Goal: Find specific page/section: Find specific page/section

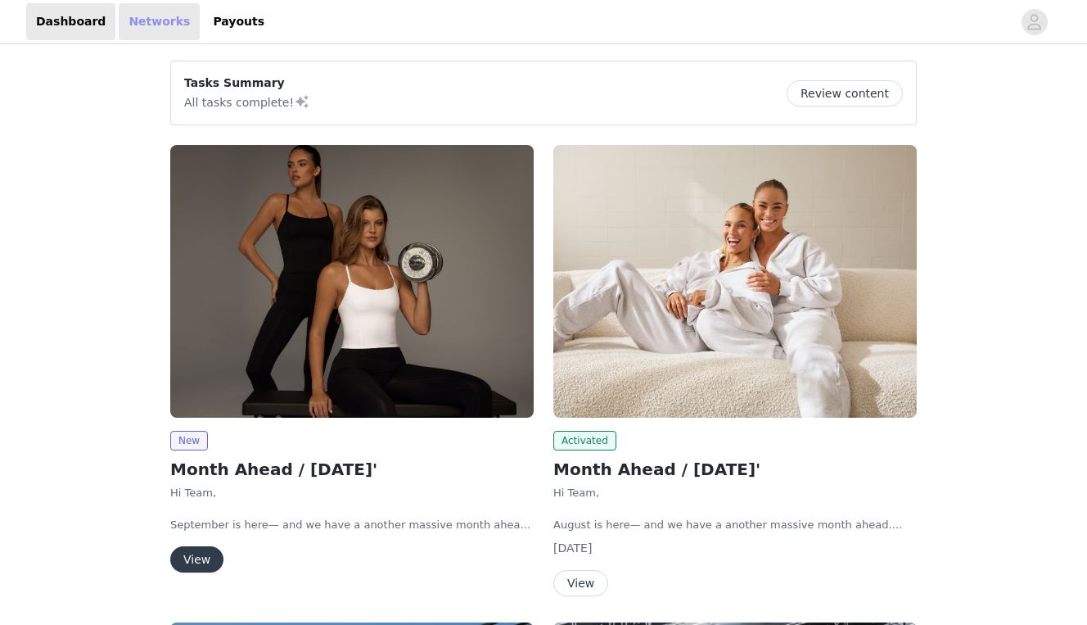
click at [138, 32] on link "Networks" at bounding box center [159, 21] width 81 height 37
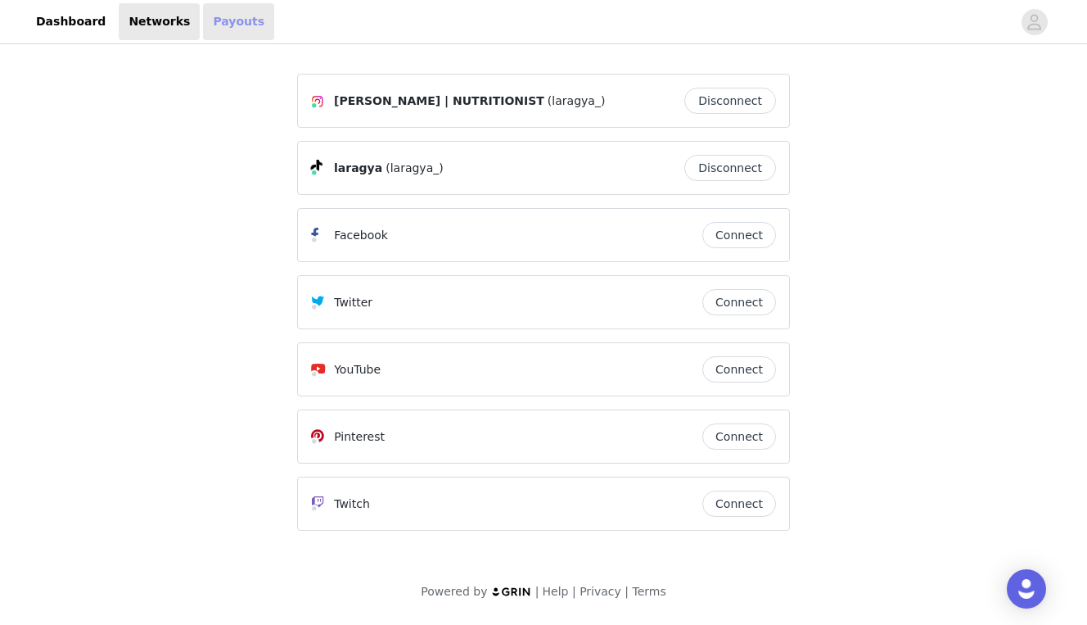
click at [220, 24] on link "Payouts" at bounding box center [238, 21] width 71 height 37
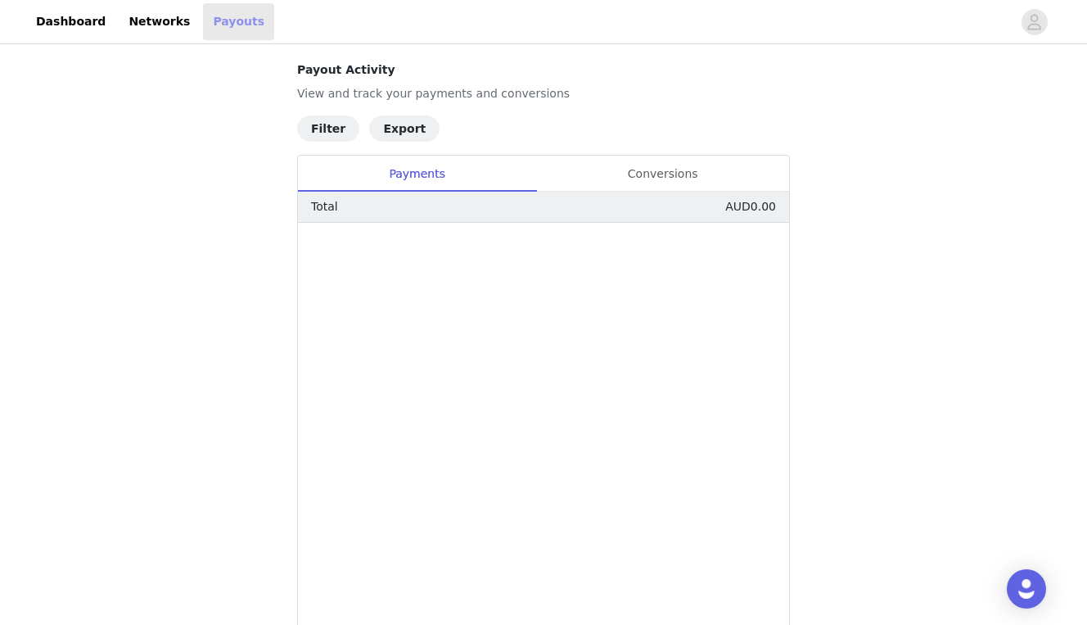
scroll to position [279, 0]
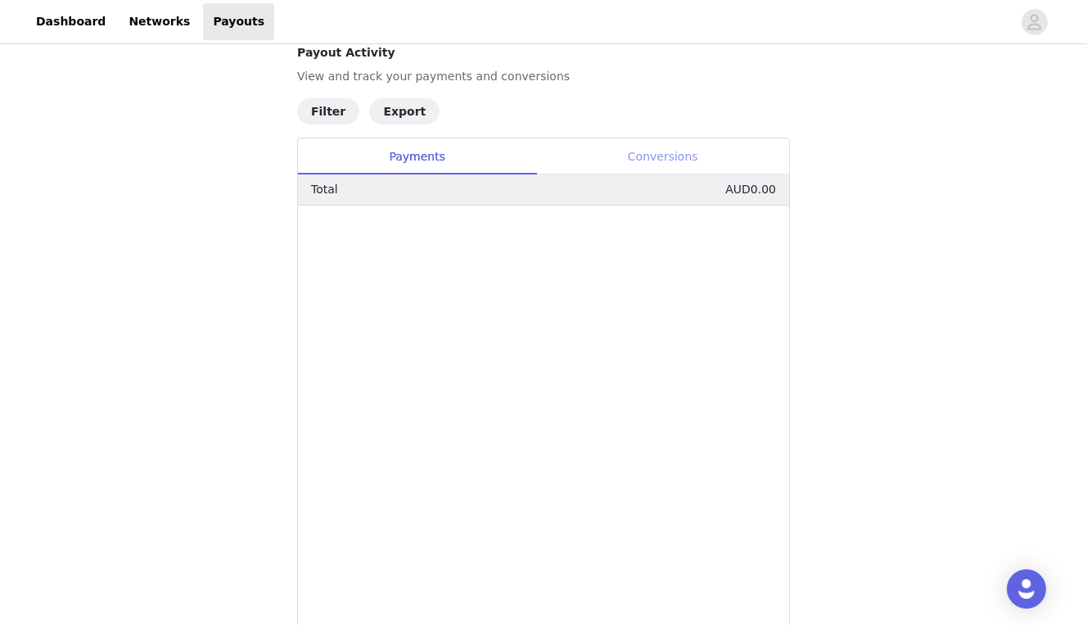
click at [641, 159] on div "Conversions" at bounding box center [662, 156] width 253 height 37
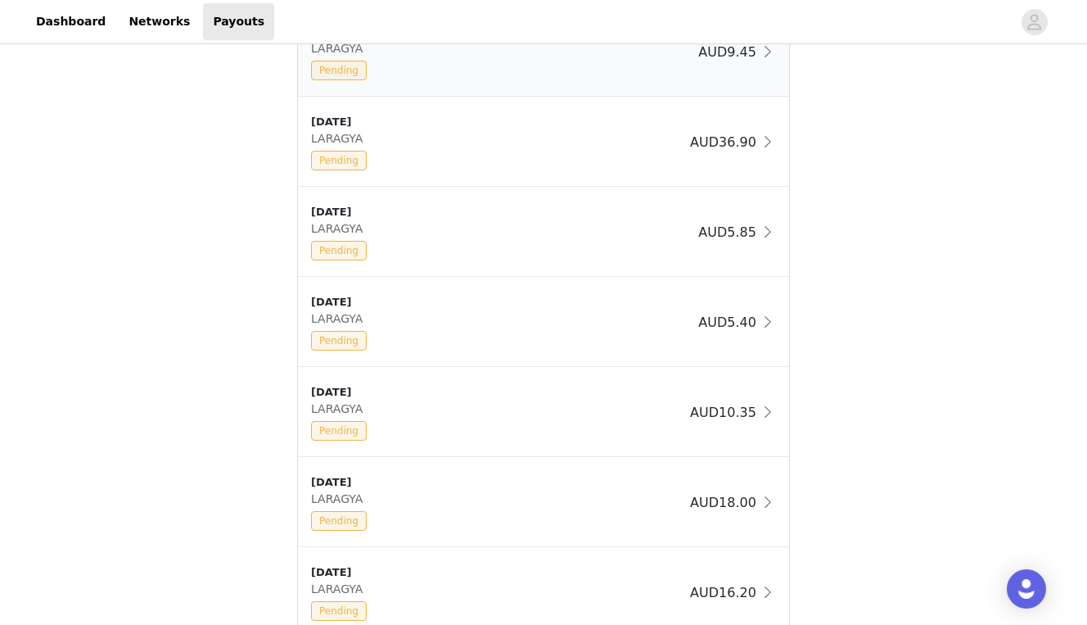
scroll to position [960, 0]
